Goal: Find specific page/section: Find specific page/section

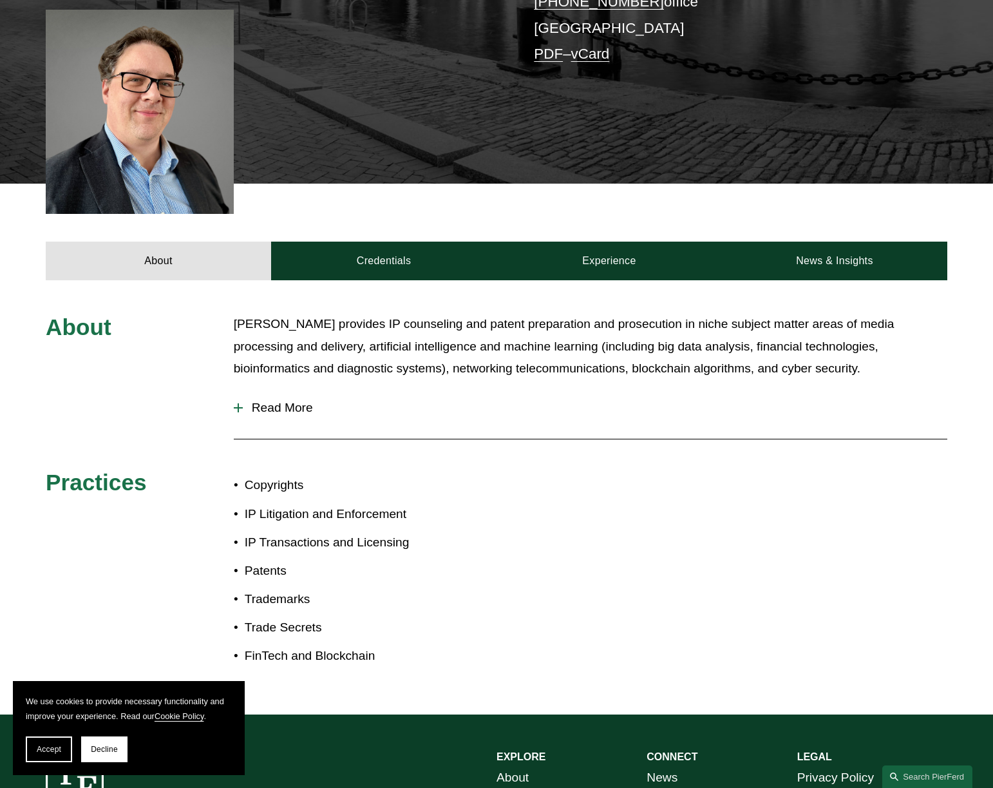
scroll to position [322, 0]
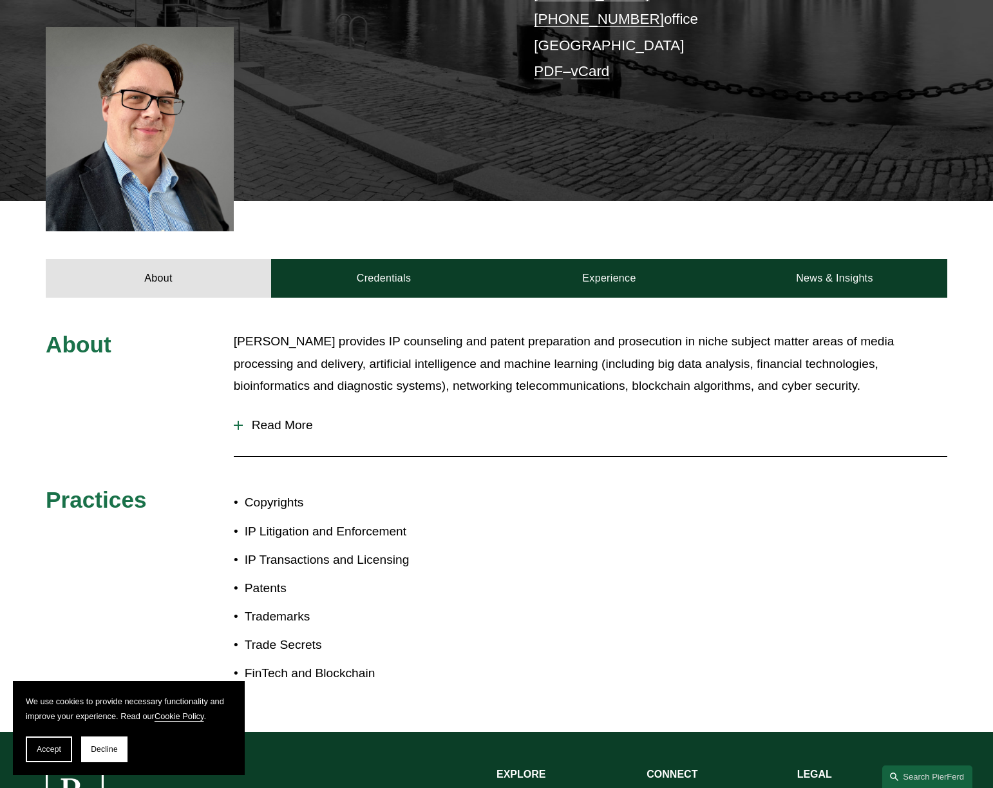
click at [250, 418] on span "Read More" at bounding box center [595, 425] width 704 height 14
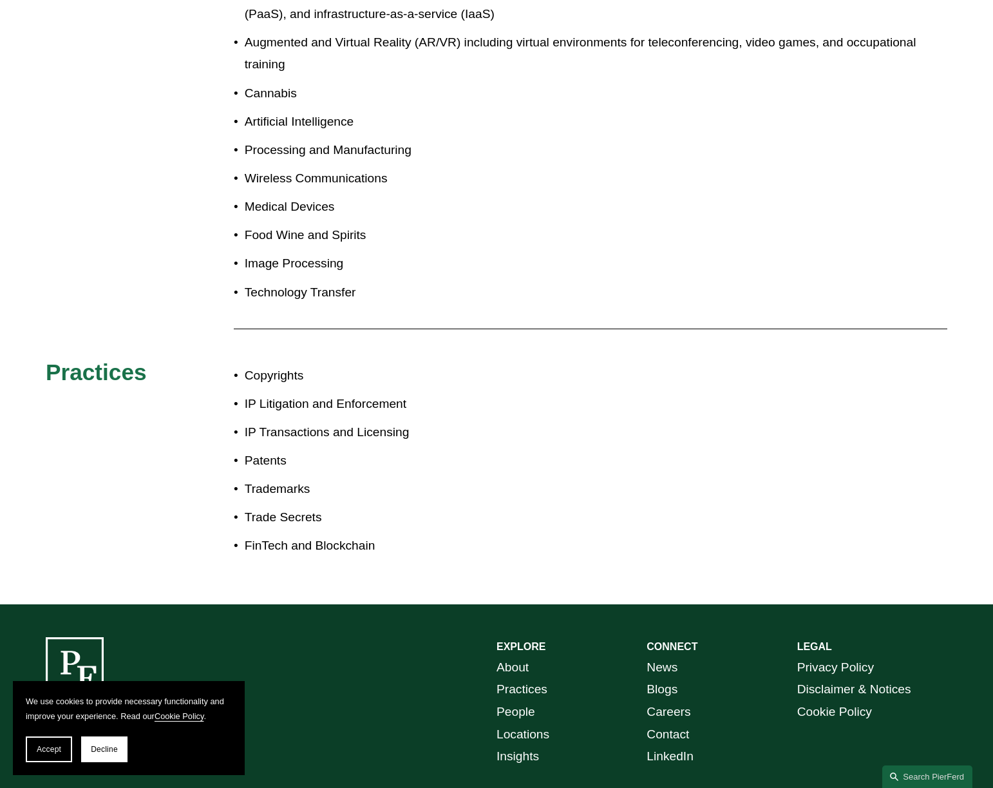
scroll to position [1433, 0]
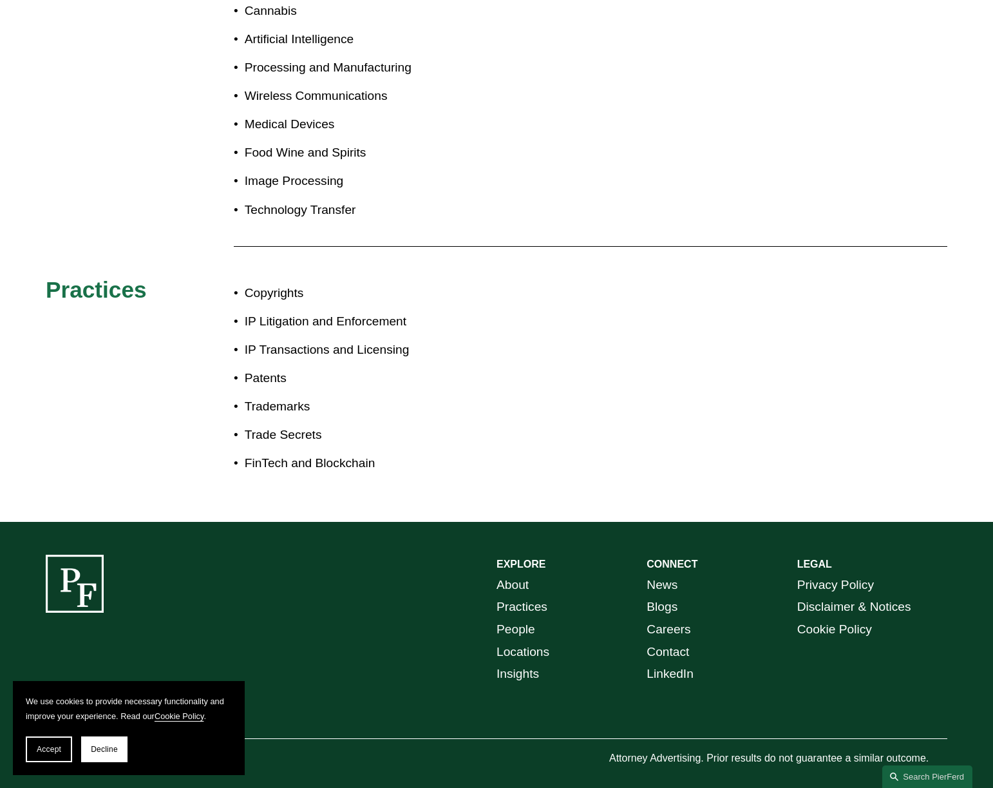
click at [529, 618] on link "People" at bounding box center [515, 629] width 39 height 23
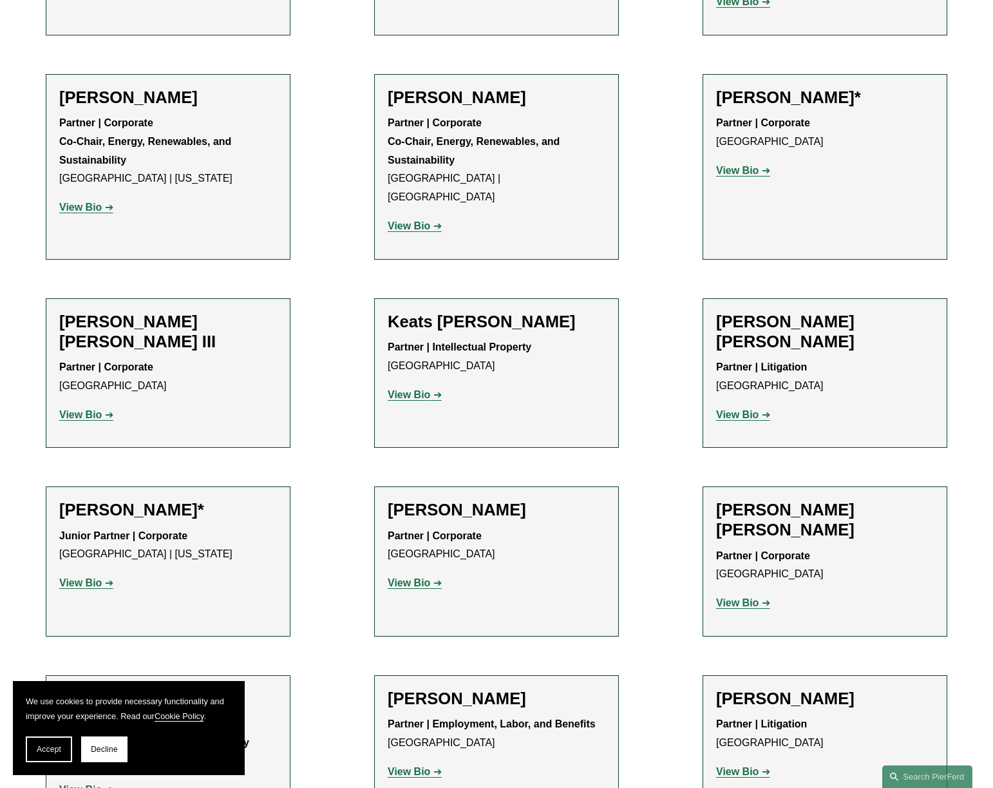
scroll to position [12492, 0]
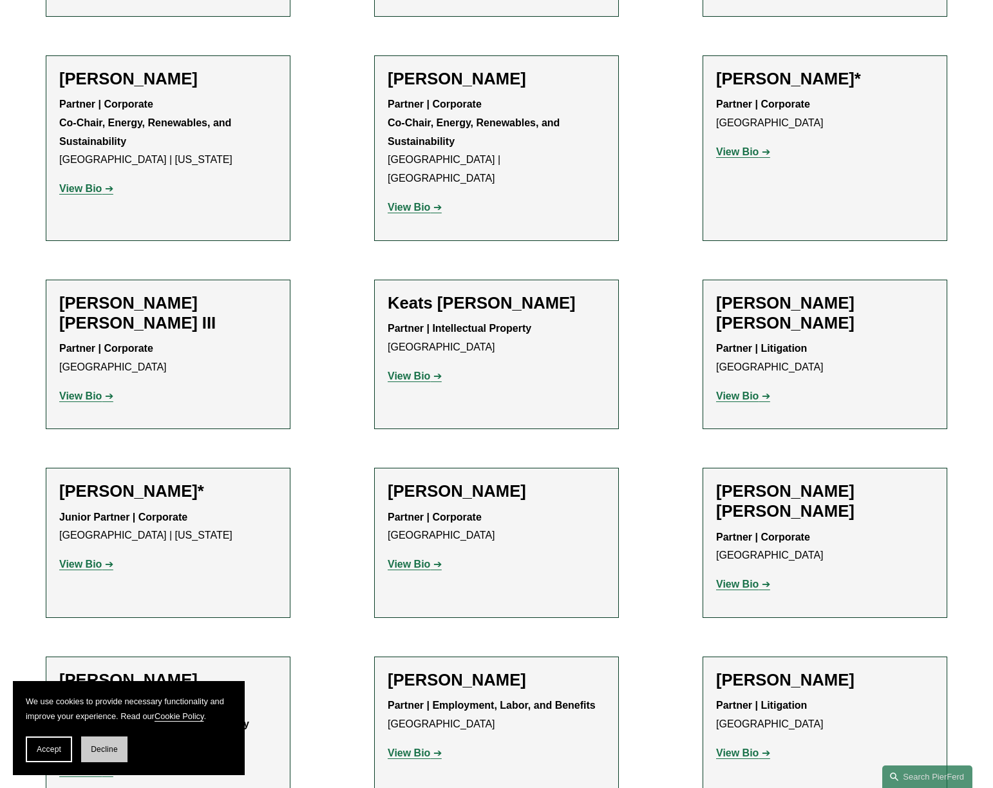
click at [106, 752] on span "Decline" at bounding box center [104, 748] width 27 height 9
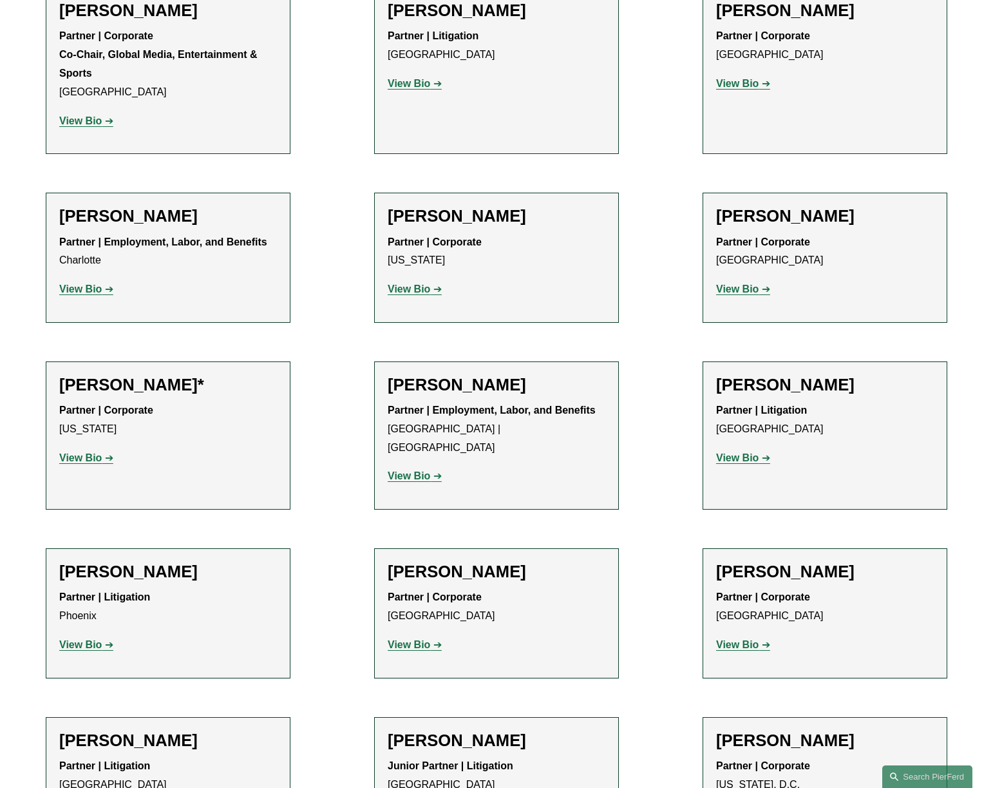
scroll to position [14874, 0]
